Goal: Task Accomplishment & Management: Manage account settings

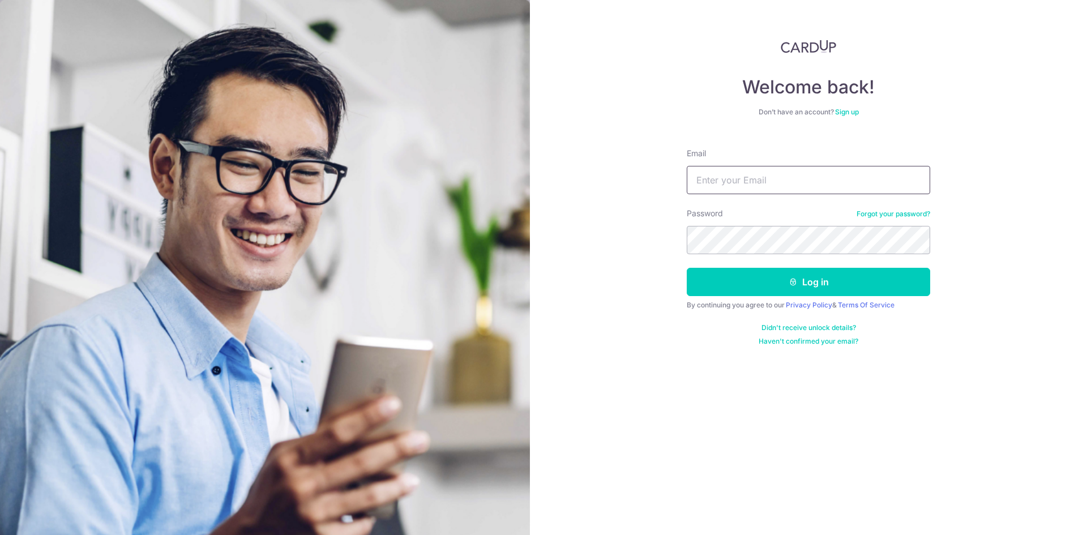
click at [817, 178] on input "Email" at bounding box center [808, 180] width 243 height 28
type input "[EMAIL_ADDRESS][DOMAIN_NAME]"
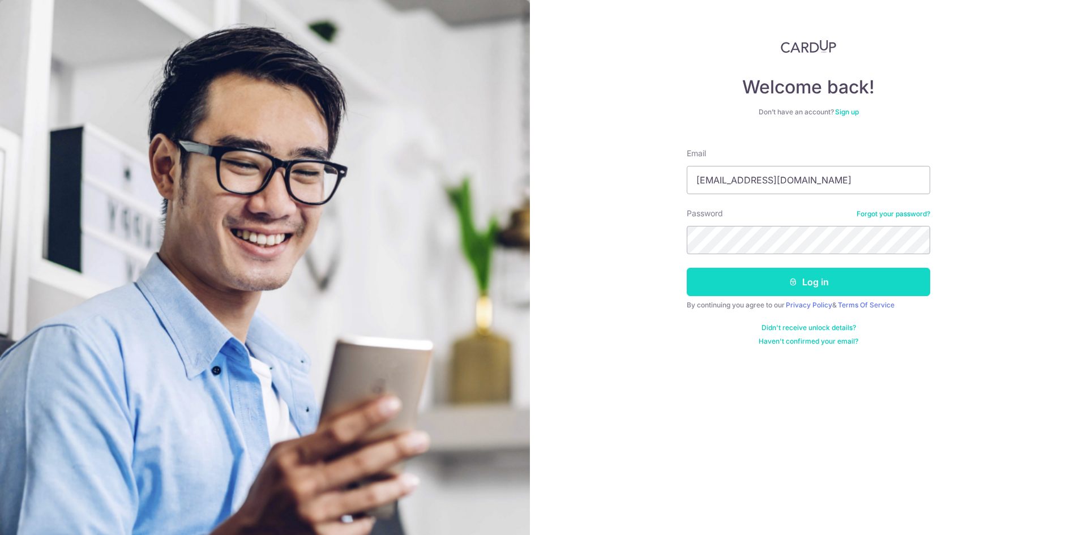
click at [760, 281] on button "Log in" at bounding box center [808, 282] width 243 height 28
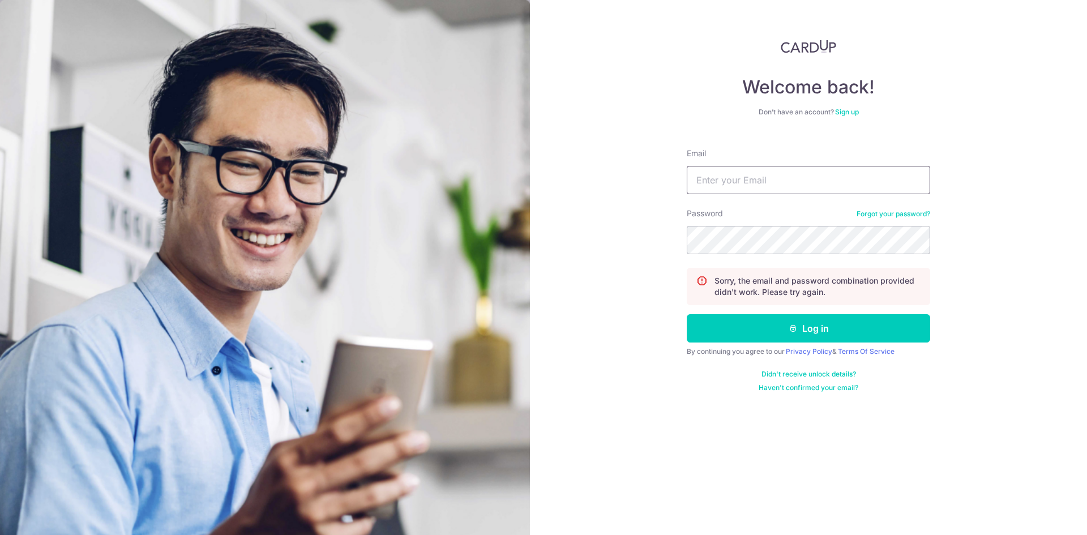
click at [803, 179] on input "Email" at bounding box center [808, 180] width 243 height 28
type input "[EMAIL_ADDRESS][DOMAIN_NAME]"
click at [687, 314] on button "Log in" at bounding box center [808, 328] width 243 height 28
click at [747, 182] on input "Email" at bounding box center [808, 180] width 243 height 28
type input "[EMAIL_ADDRESS][DOMAIN_NAME]"
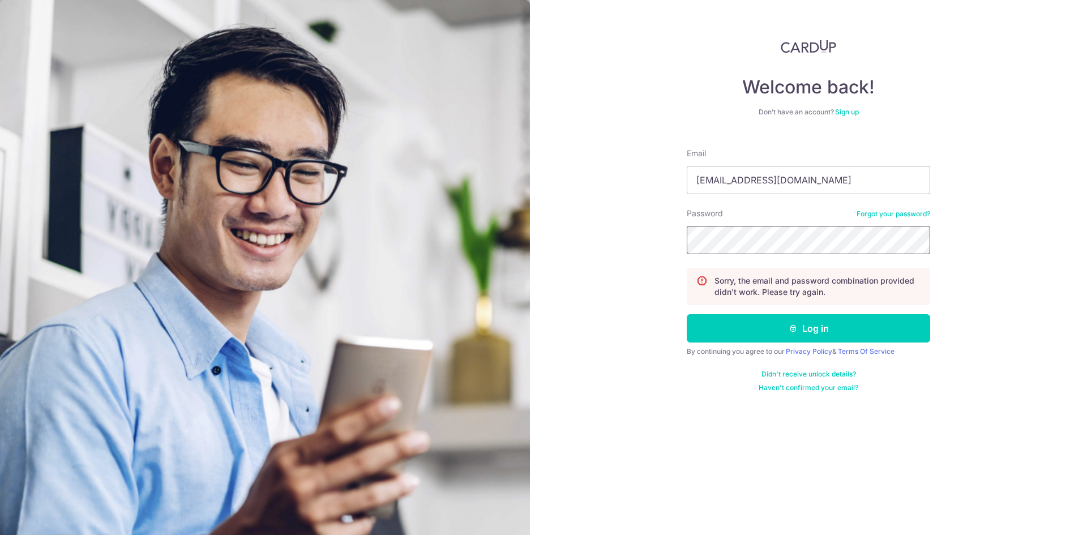
click at [687, 314] on button "Log in" at bounding box center [808, 328] width 243 height 28
click at [743, 179] on input "Email" at bounding box center [808, 180] width 243 height 28
type input "[EMAIL_ADDRESS][DOMAIN_NAME]"
click at [687, 314] on button "Log in" at bounding box center [808, 328] width 243 height 28
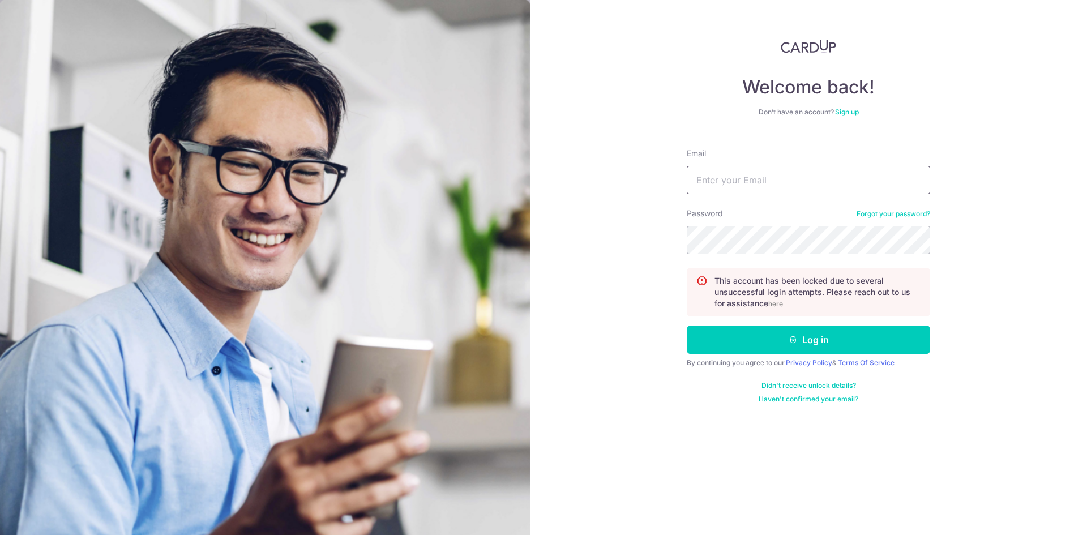
click at [790, 190] on input "Email" at bounding box center [808, 180] width 243 height 28
type input "kklau105@hotmail.com"
click at [909, 210] on link "Forgot your password?" at bounding box center [893, 213] width 74 height 9
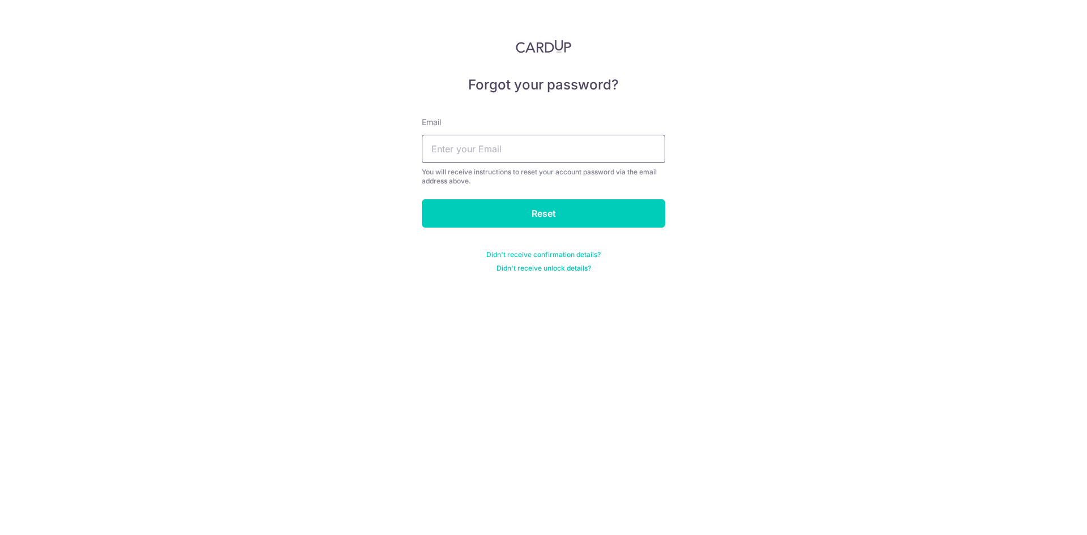
click at [474, 156] on input "text" at bounding box center [543, 149] width 243 height 28
type input "kklau105@hotmail.com"
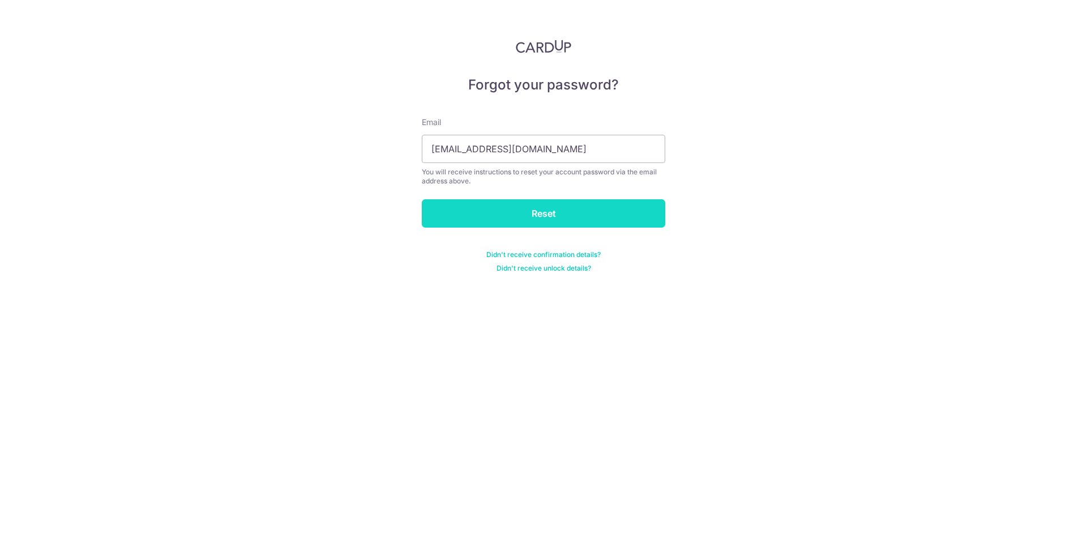
click at [519, 211] on input "Reset" at bounding box center [543, 213] width 243 height 28
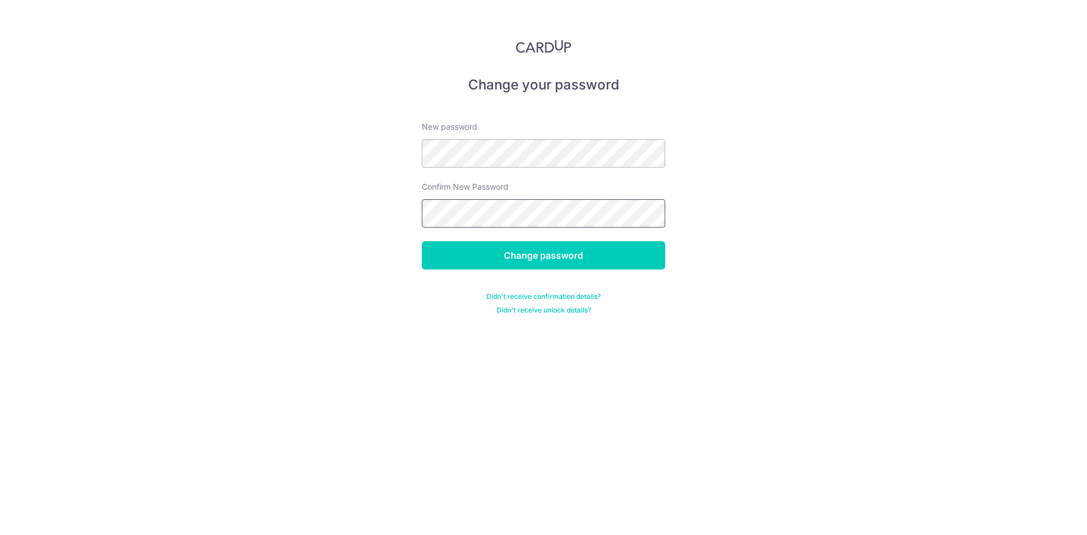
click at [422, 241] on input "Change password" at bounding box center [543, 255] width 243 height 28
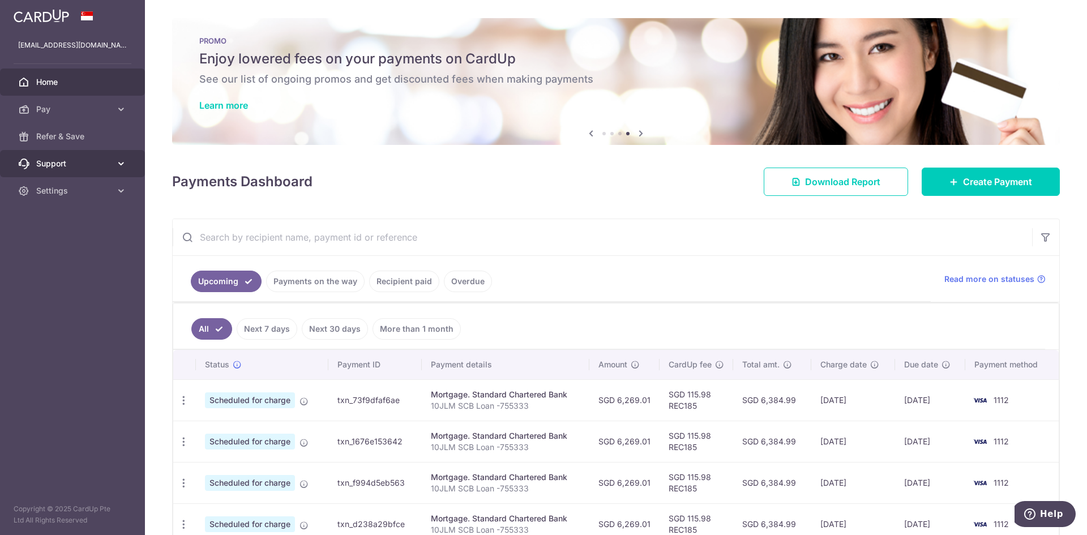
click at [76, 166] on span "Support" at bounding box center [73, 163] width 75 height 11
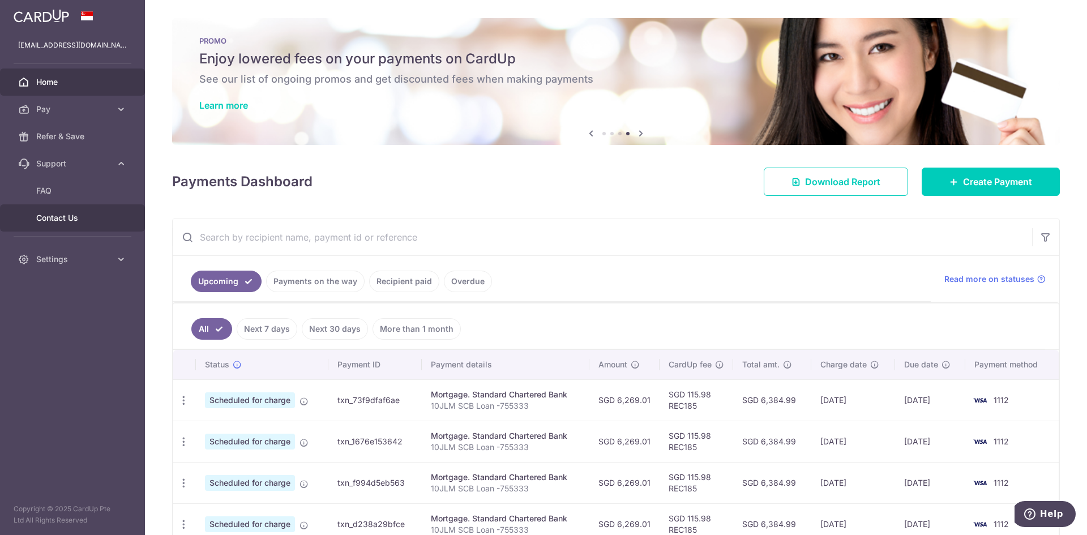
click at [82, 213] on span "Contact Us" at bounding box center [73, 217] width 75 height 11
